Goal: Task Accomplishment & Management: Complete application form

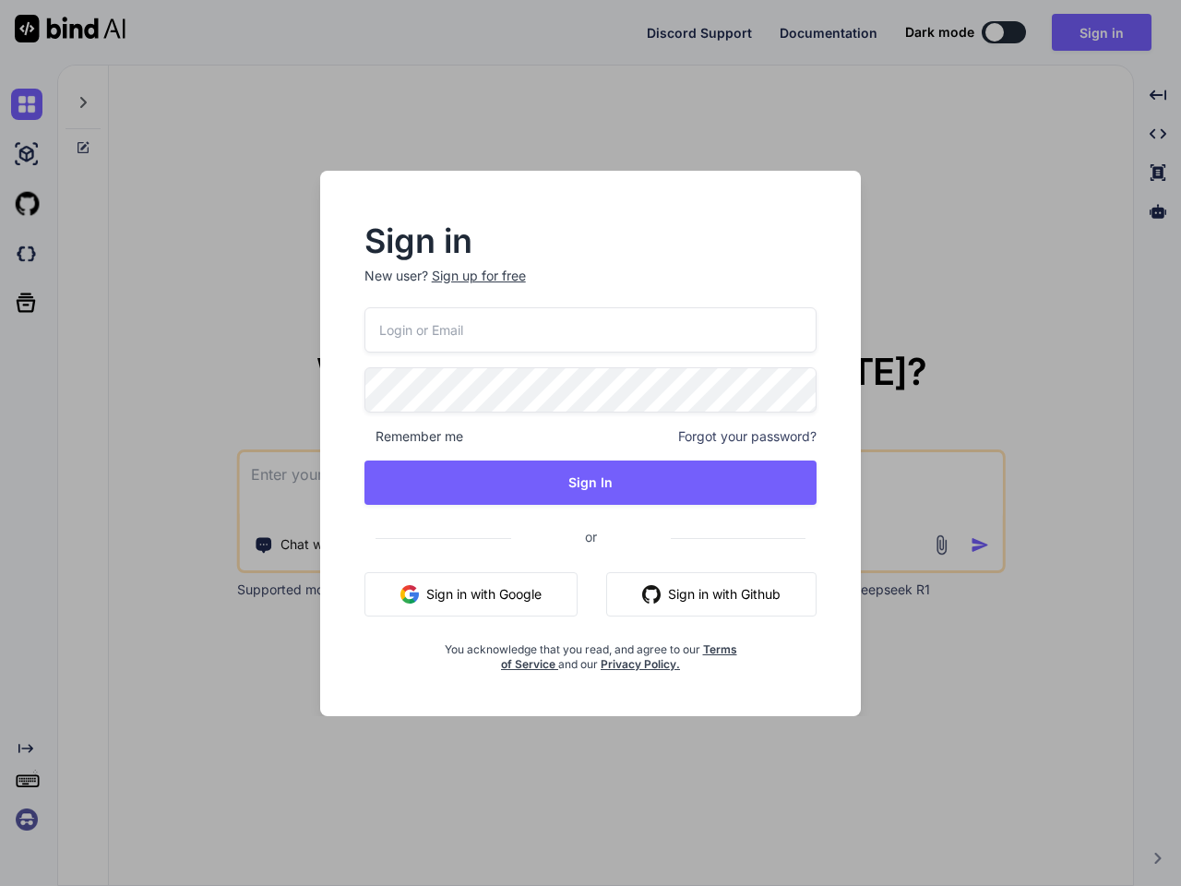
type textarea "x"
click at [590, 443] on div "Remember me Forgot your password?" at bounding box center [590, 436] width 453 height 18
click at [477, 276] on div "Sign up for free" at bounding box center [479, 276] width 94 height 18
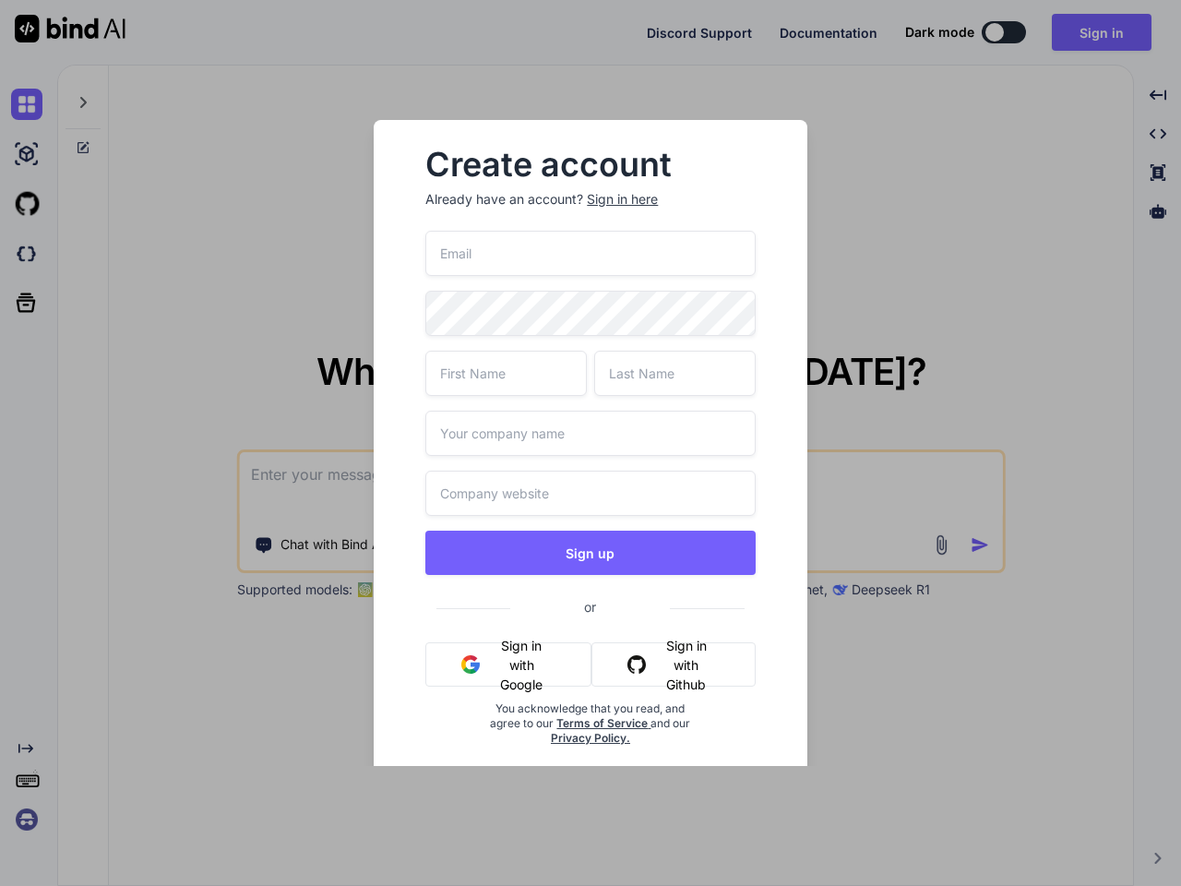
click at [805, 386] on div "Create account Already have an account? Sign in here Sign up or Sign in with Go…" at bounding box center [590, 462] width 433 height 685
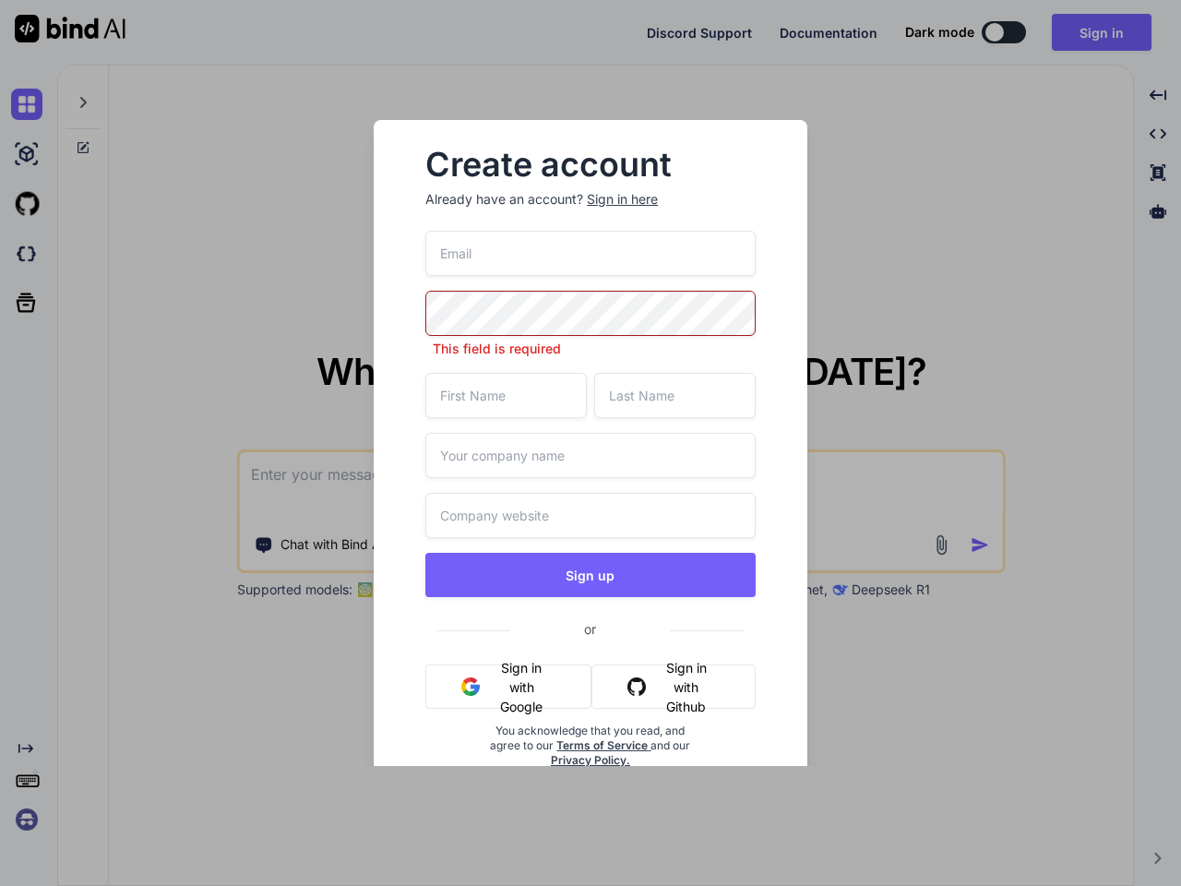
click at [413, 436] on div "Create account Already have an account? Sign in here This field is required Sig…" at bounding box center [590, 473] width 374 height 677
click at [748, 436] on input "text" at bounding box center [589, 455] width 329 height 45
click at [590, 483] on div "This field is required Sign up or Sign in with Google Sign in with Github You a…" at bounding box center [589, 521] width 329 height 581
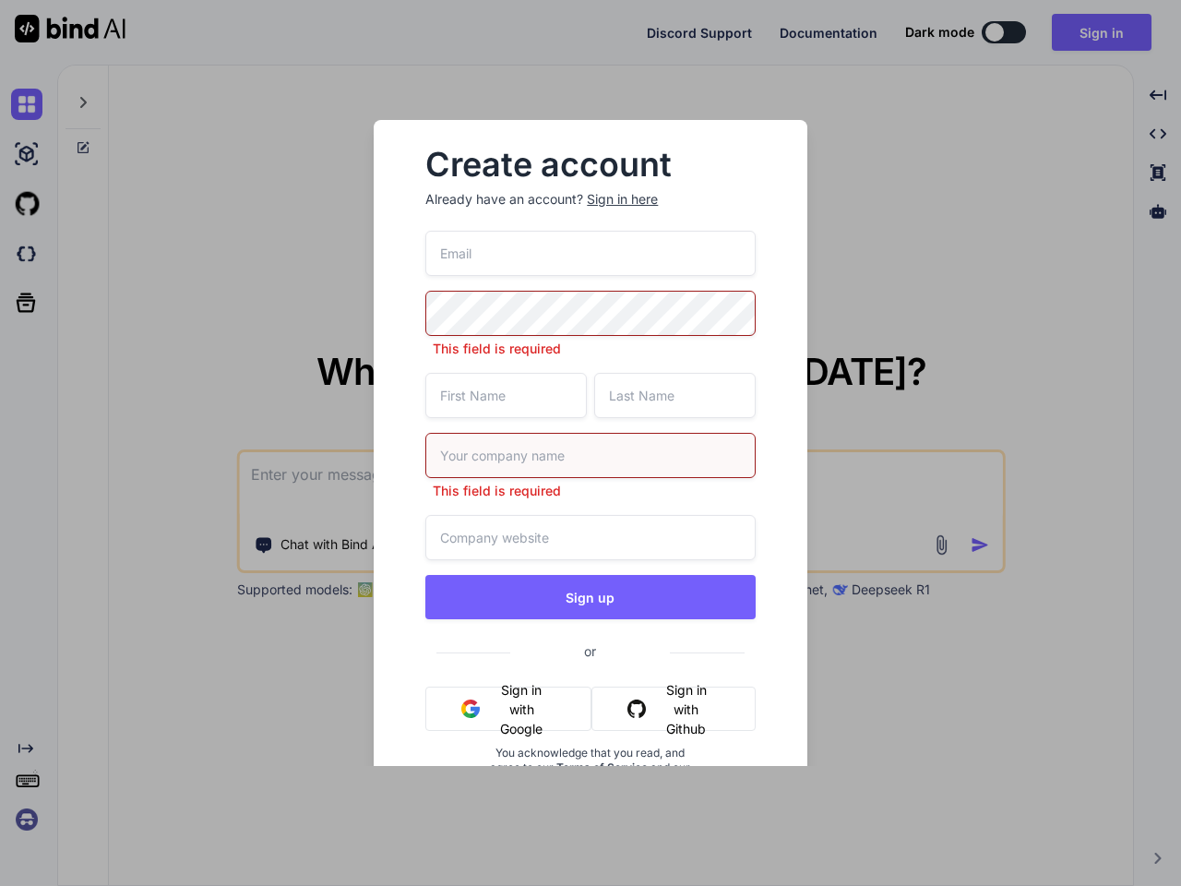
click at [471, 594] on button "Sign up" at bounding box center [589, 597] width 329 height 44
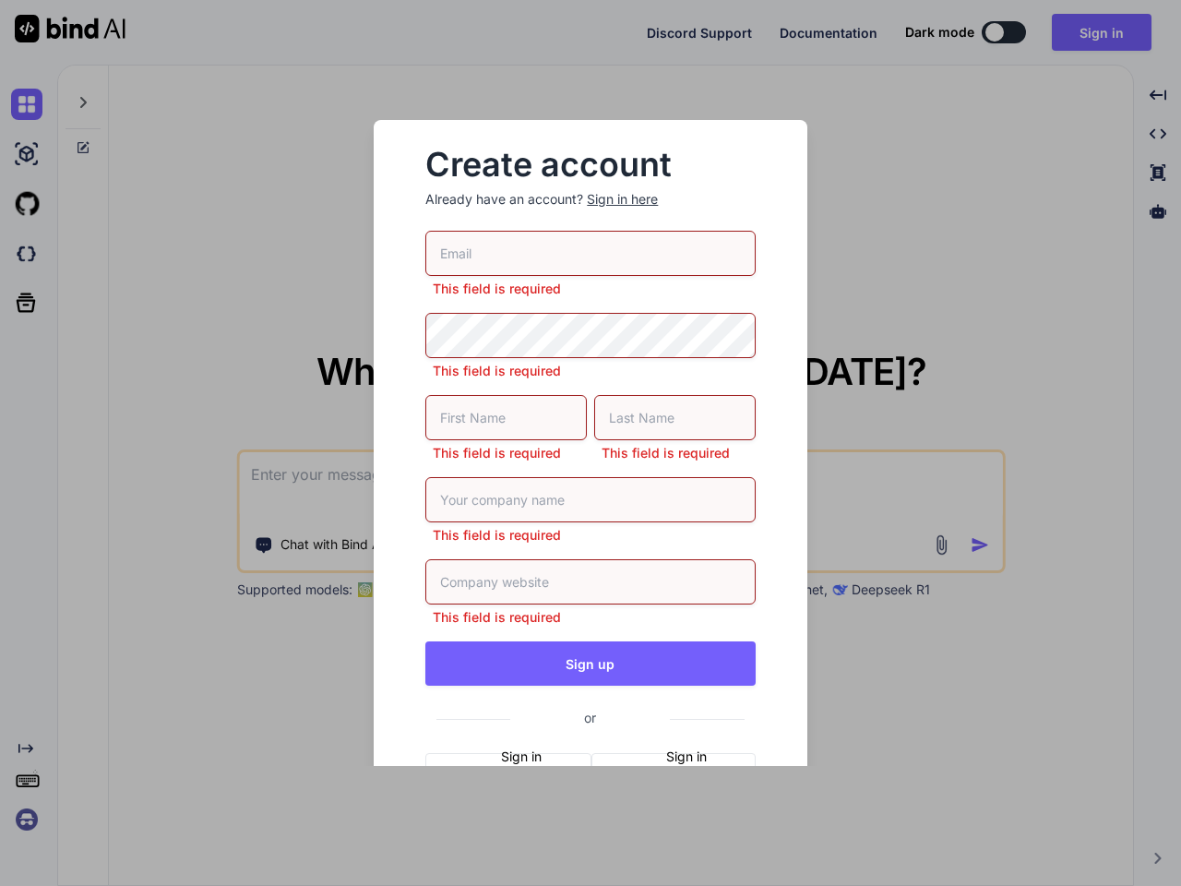
click at [711, 594] on input "text" at bounding box center [589, 581] width 329 height 45
